Goal: Find specific fact: Find specific fact

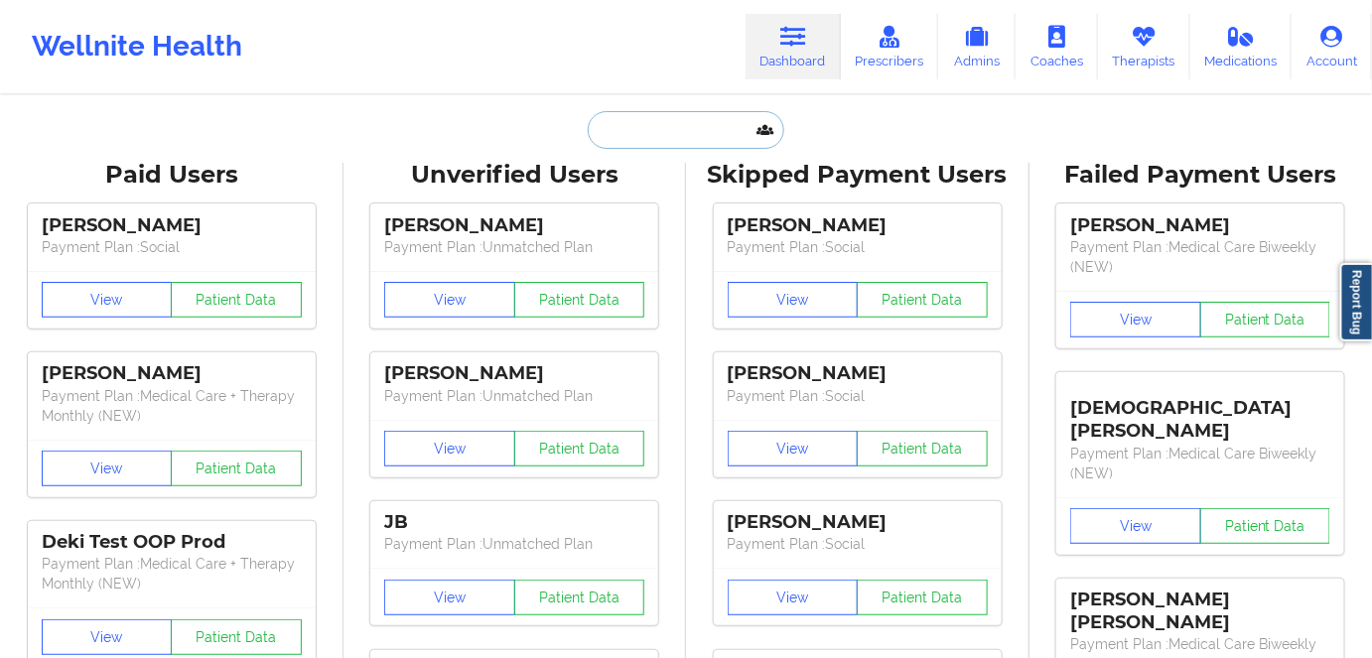
click at [662, 134] on input "text" at bounding box center [686, 130] width 197 height 38
paste input "[PERSON_NAME]"
type input "[PERSON_NAME]"
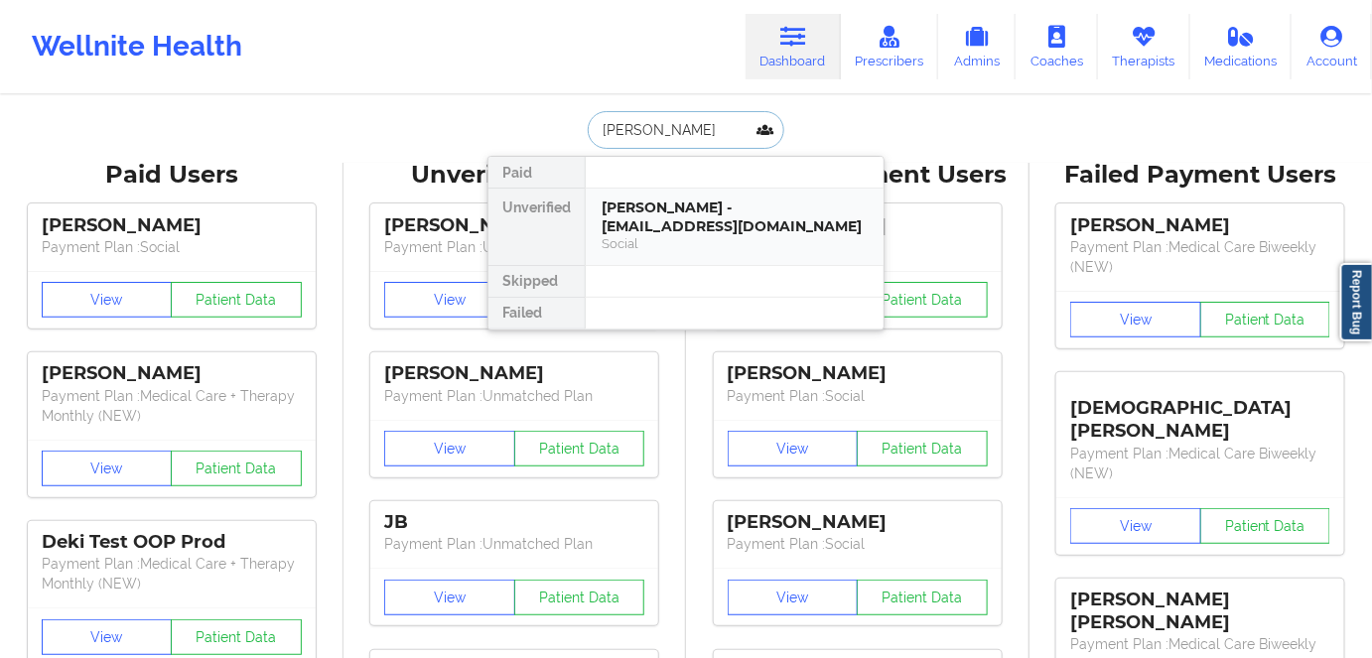
click at [688, 214] on div "[PERSON_NAME] - [EMAIL_ADDRESS][DOMAIN_NAME]" at bounding box center [735, 217] width 266 height 37
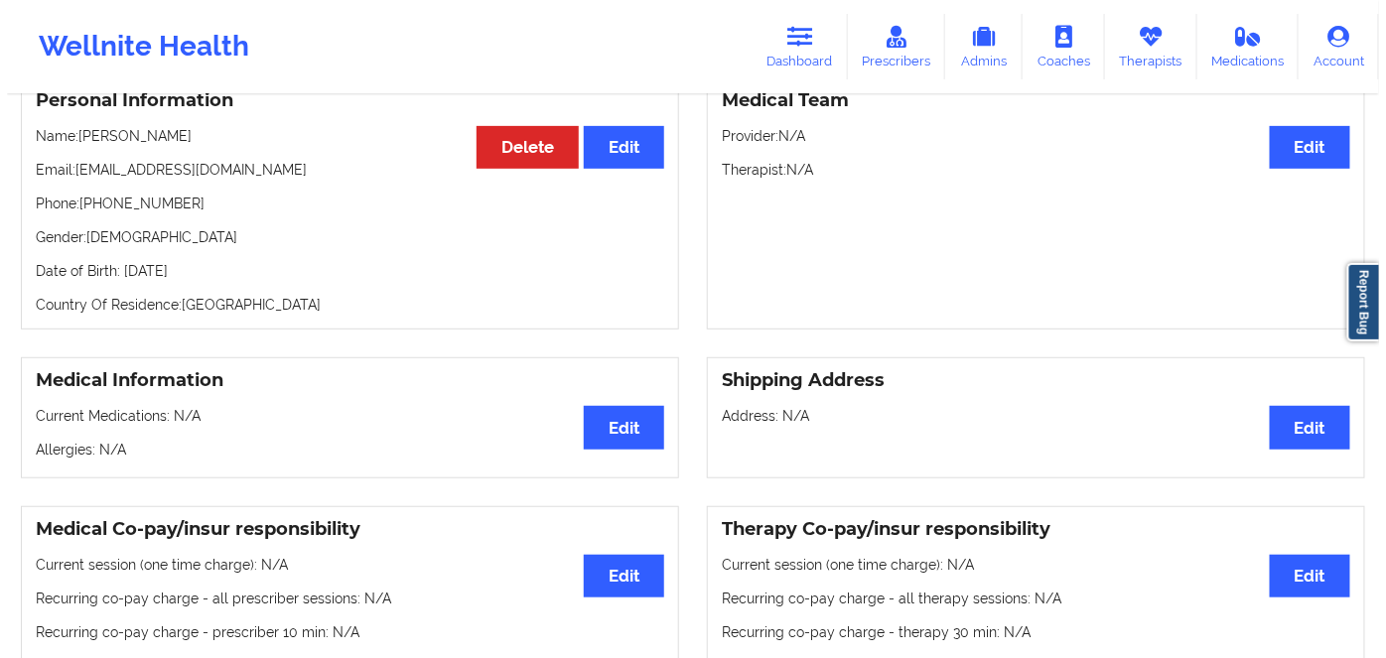
scroll to position [89, 0]
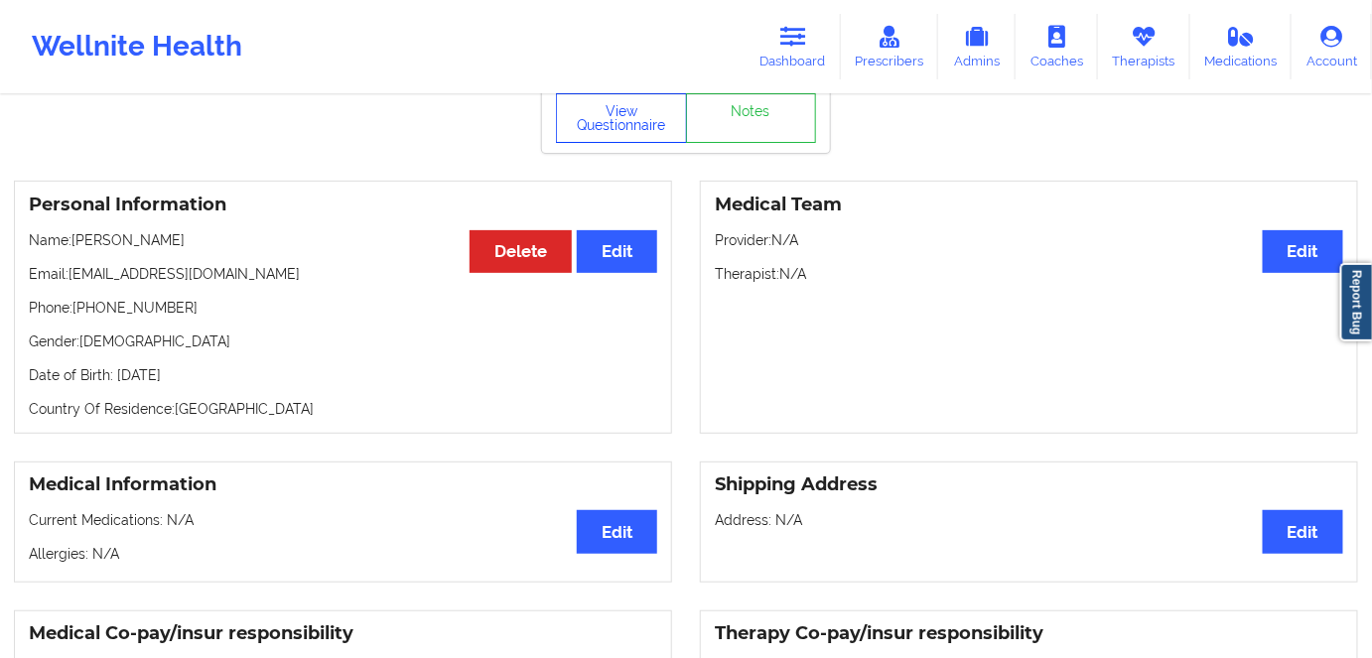
click at [646, 124] on button "View Questionnaire" at bounding box center [621, 118] width 131 height 50
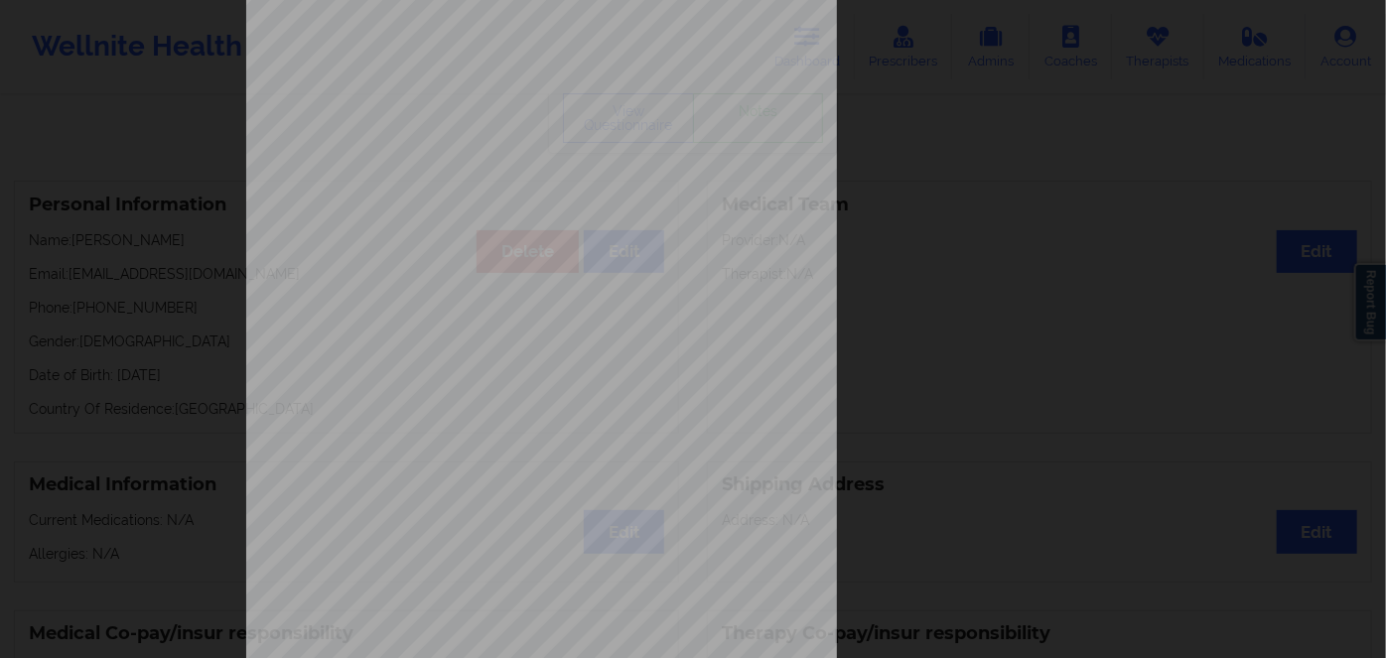
scroll to position [288, 0]
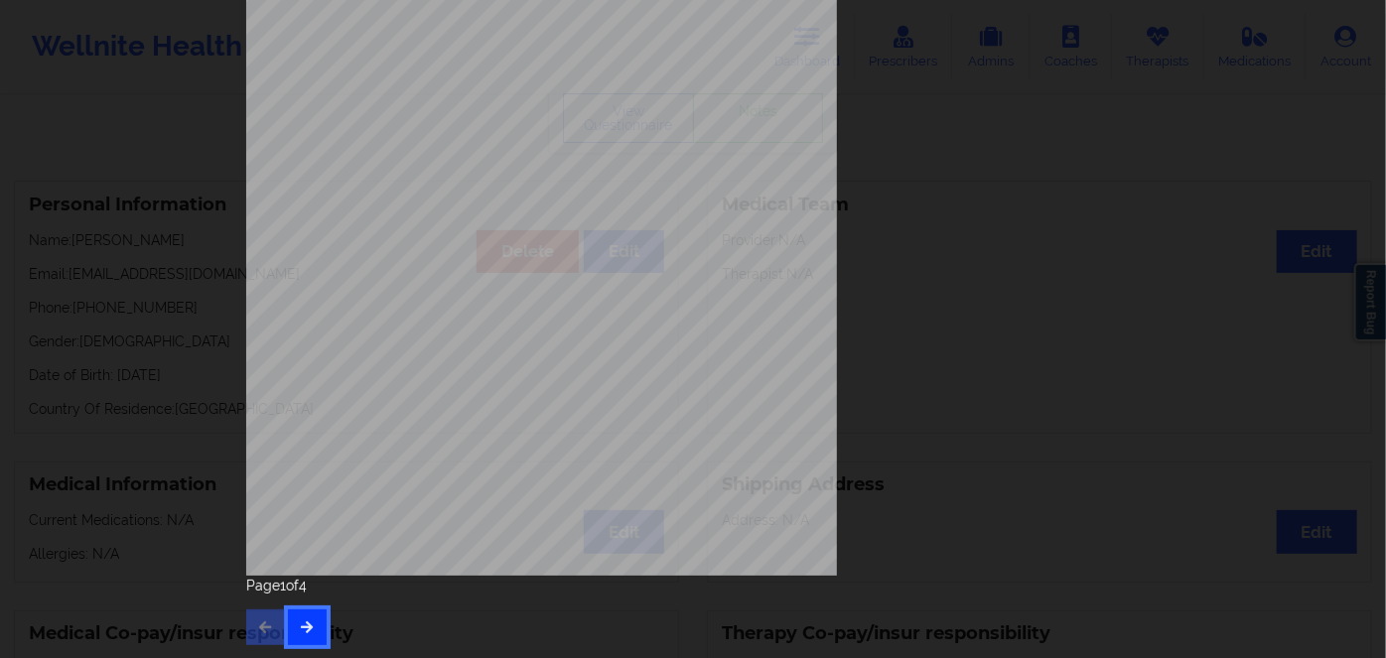
click at [313, 623] on button "button" at bounding box center [307, 628] width 39 height 36
click at [309, 633] on button "button" at bounding box center [307, 628] width 39 height 36
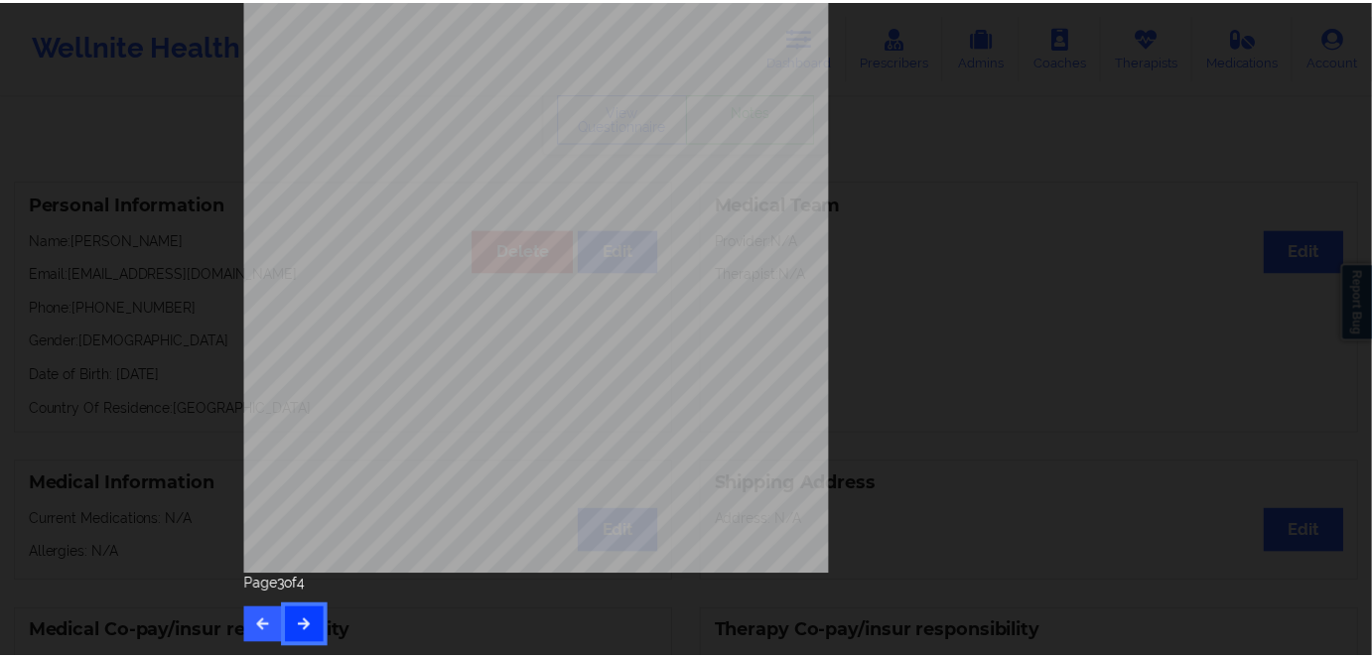
scroll to position [0, 0]
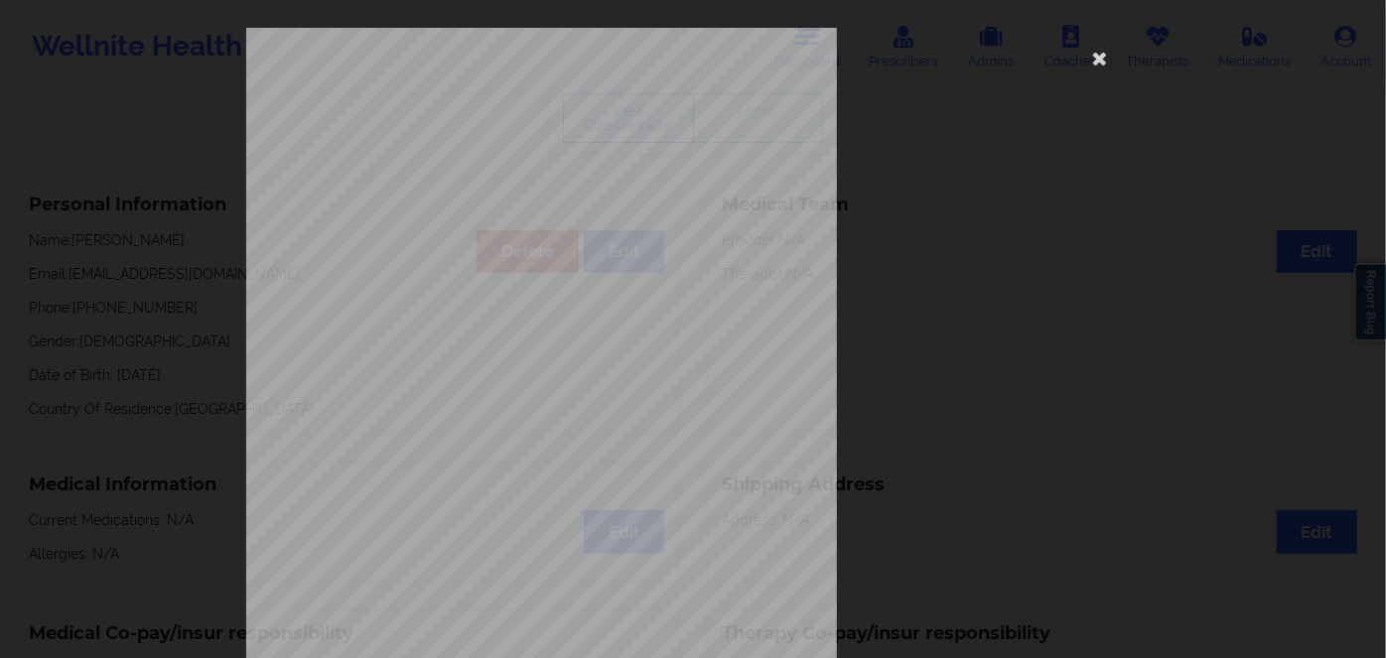
click at [463, 149] on div "commercial Insurance Member ID for patient U6425983401 Insurance company name d…" at bounding box center [693, 446] width 894 height 836
click at [463, 149] on span "U6425983401" at bounding box center [481, 153] width 57 height 9
click at [463, 150] on span "U6425983401" at bounding box center [481, 153] width 57 height 9
copy span "U6425983401"
click at [1096, 54] on icon at bounding box center [1100, 58] width 32 height 32
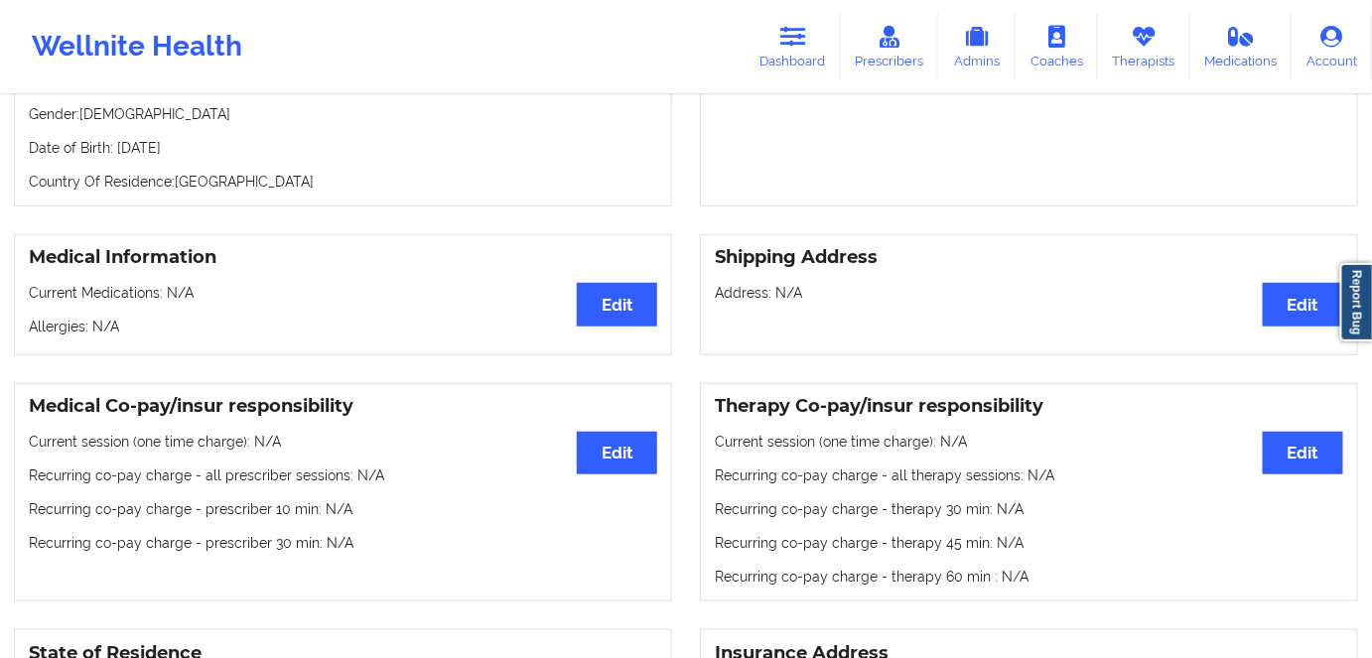
scroll to position [89, 0]
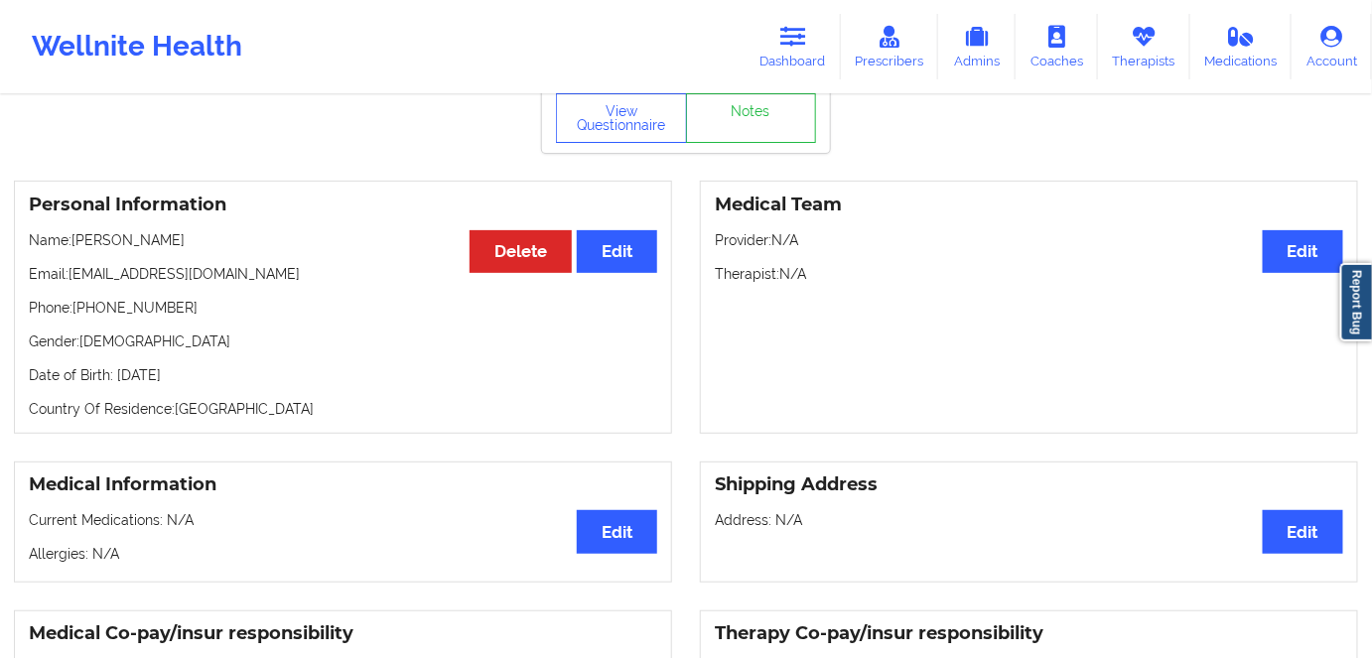
click at [220, 376] on p "Date of Birth: [DEMOGRAPHIC_DATA]" at bounding box center [343, 375] width 629 height 20
copy p "1990"
drag, startPoint x: 183, startPoint y: 236, endPoint x: 73, endPoint y: 233, distance: 109.3
click at [73, 233] on div "Personal Information Edit Delete Name: [PERSON_NAME] Email: [EMAIL_ADDRESS][DOM…" at bounding box center [343, 307] width 658 height 253
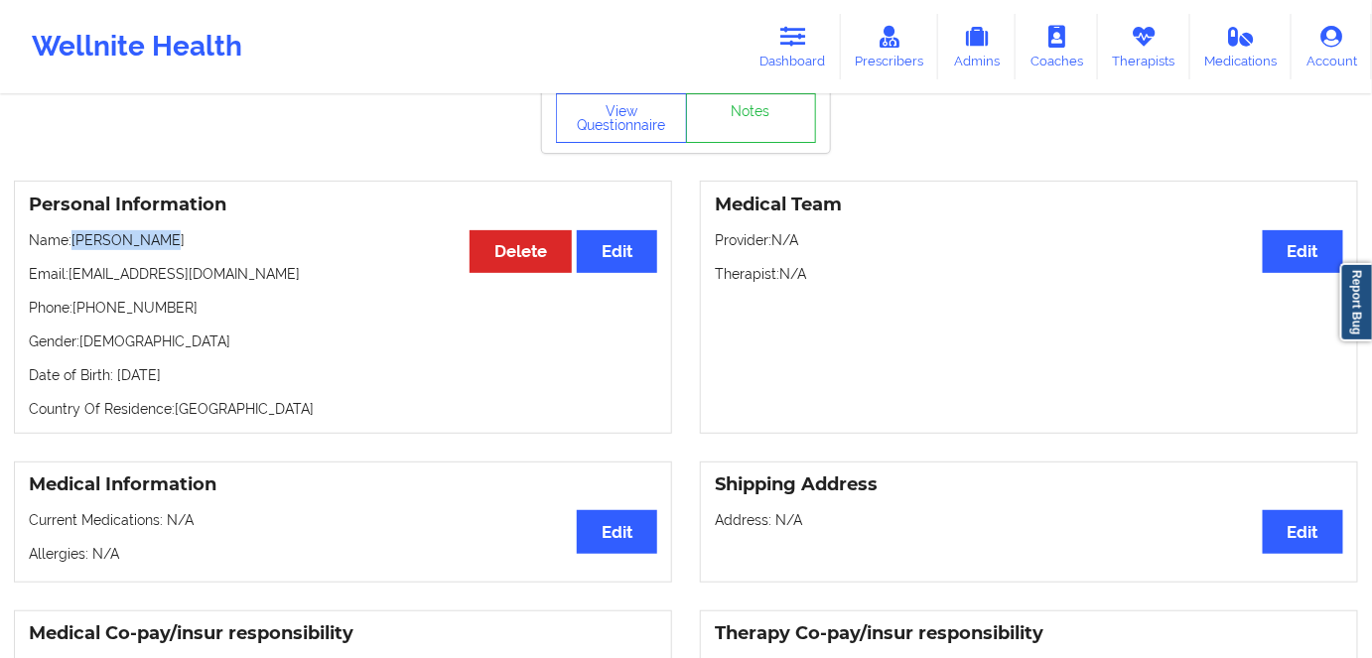
copy p "[PERSON_NAME]"
